Goal: Task Accomplishment & Management: Manage account settings

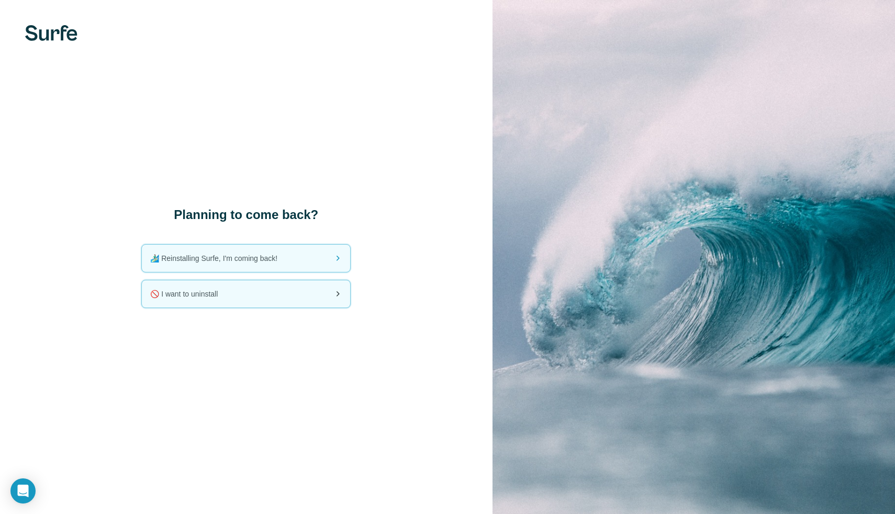
click at [223, 297] on span "🚫 I want to uninstall" at bounding box center [188, 293] width 76 height 10
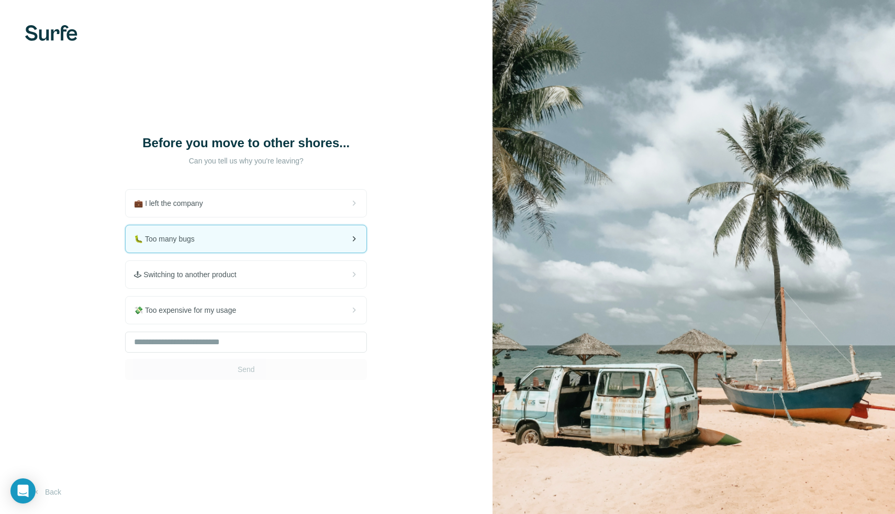
click at [214, 252] on div "🐛 Too many bugs" at bounding box center [246, 238] width 241 height 27
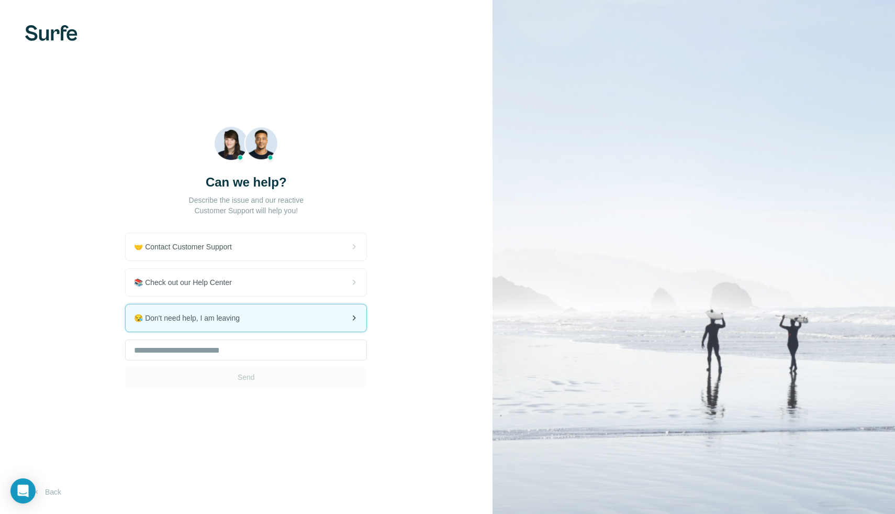
click at [220, 324] on div "😪 Don't need help, I am leaving" at bounding box center [246, 317] width 241 height 27
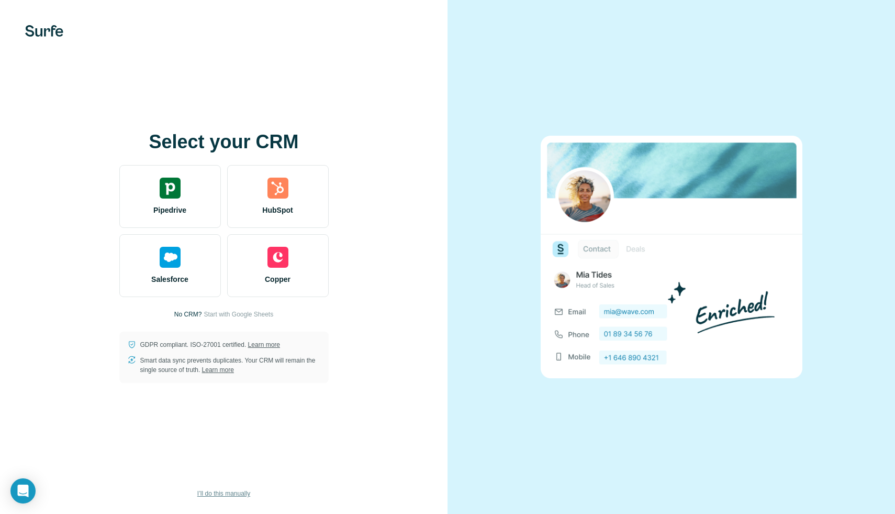
click at [210, 494] on span "I’ll do this manually" at bounding box center [223, 492] width 53 height 9
